Goal: Information Seeking & Learning: Learn about a topic

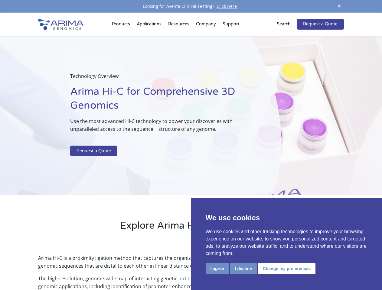
click at [191, 145] on p at bounding box center [160, 142] width 180 height 8
click at [217, 269] on button "I agree" at bounding box center [217, 268] width 23 height 11
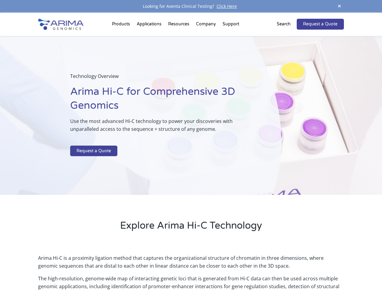
click at [243, 269] on p "Arima Hi-C is a proximity ligation method that captures the organizational stru…" at bounding box center [190, 264] width 305 height 21
click at [286, 269] on p "Arima Hi-C is a proximity ligation method that captures the organizational stru…" at bounding box center [190, 264] width 305 height 21
click at [339, 6] on span at bounding box center [339, 6] width 9 height 8
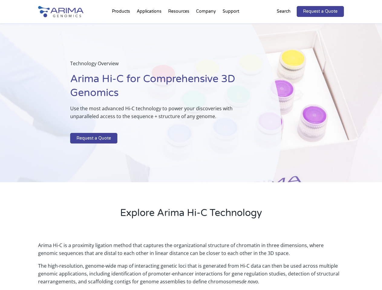
click at [191, 151] on div "Technology Overview Arima Hi-C for Comprehensive 3D Genomics Use the most advan…" at bounding box center [140, 102] width 281 height 159
click at [122, 25] on div "Technology Overview Arima Hi-C for Comprehensive 3D Genomics Use the most advan…" at bounding box center [140, 102] width 281 height 159
click at [179, 25] on div "Technology Overview Arima Hi-C for Comprehensive 3D Genomics Use the most advan…" at bounding box center [140, 102] width 281 height 159
click at [206, 25] on div "Technology Overview Arima Hi-C for Comprehensive 3D Genomics Use the most advan…" at bounding box center [140, 102] width 281 height 159
click at [231, 25] on div "Technology Overview Arima Hi-C for Comprehensive 3D Genomics Use the most advan…" at bounding box center [140, 102] width 281 height 159
